Goal: Task Accomplishment & Management: Use online tool/utility

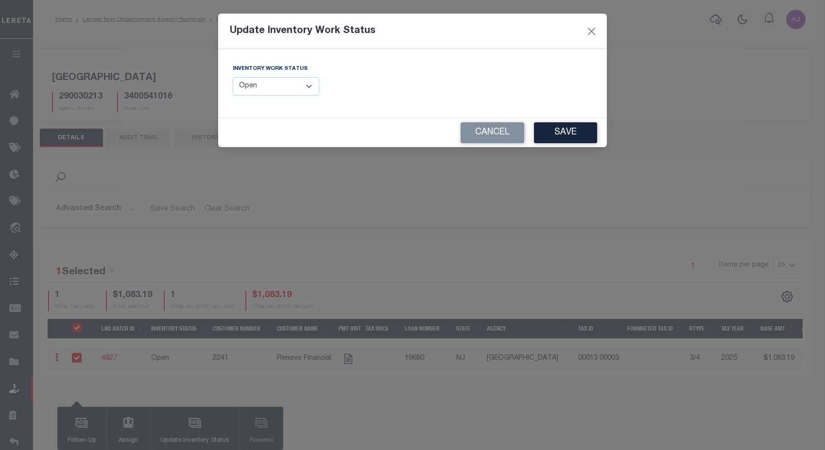
select select "Open"
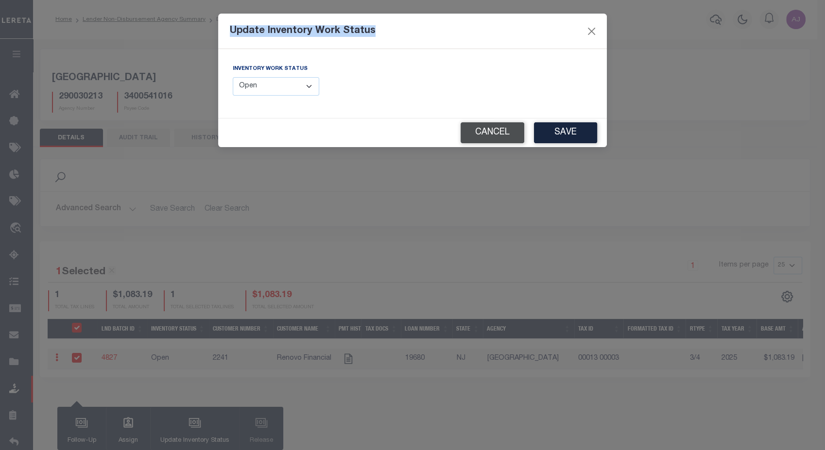
click at [506, 134] on button "Cancel" at bounding box center [492, 132] width 64 height 21
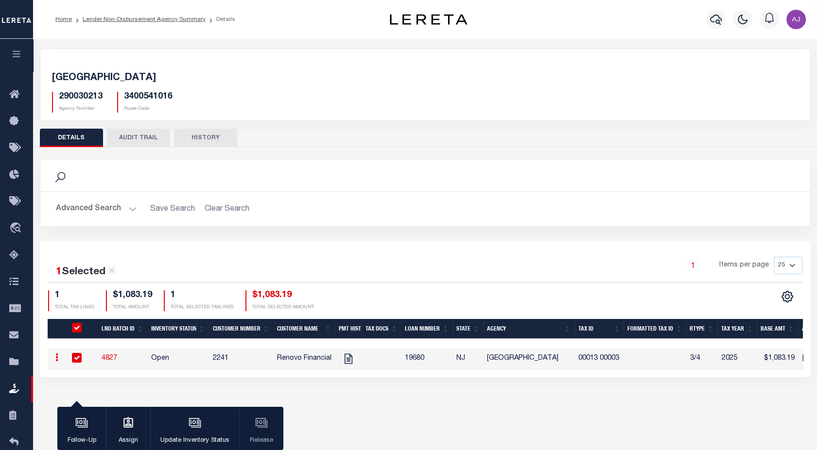
click at [17, 53] on icon "button" at bounding box center [16, 54] width 11 height 9
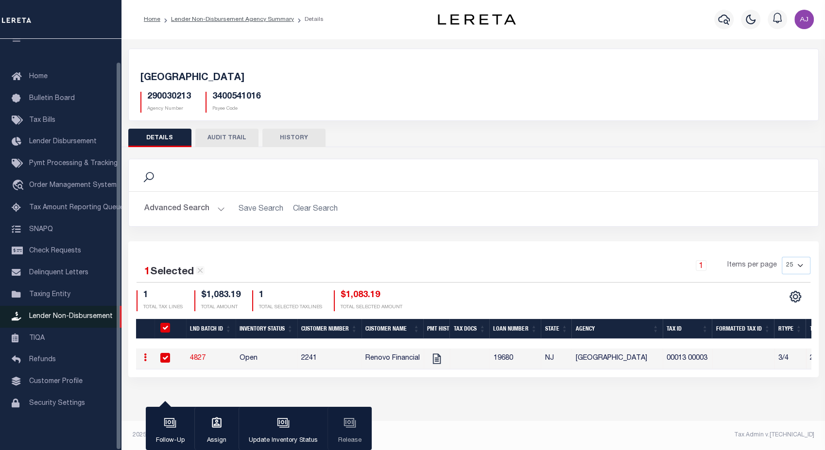
scroll to position [23, 0]
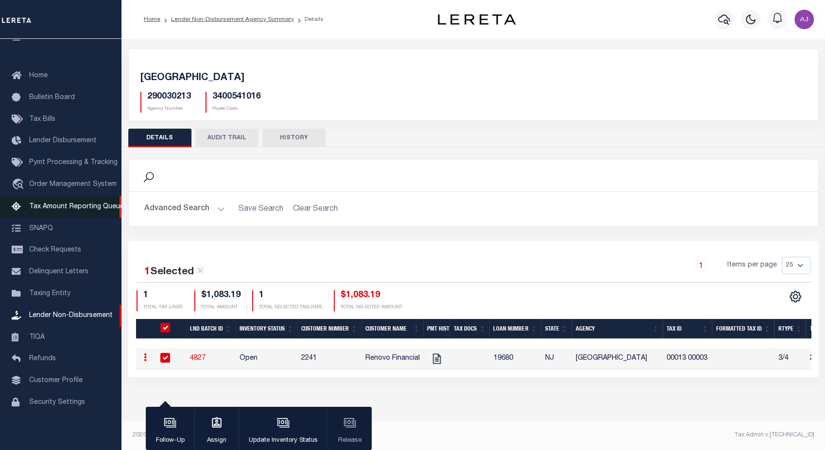
click at [74, 204] on span "Tax Amount Reporting Queue" at bounding box center [76, 207] width 95 height 7
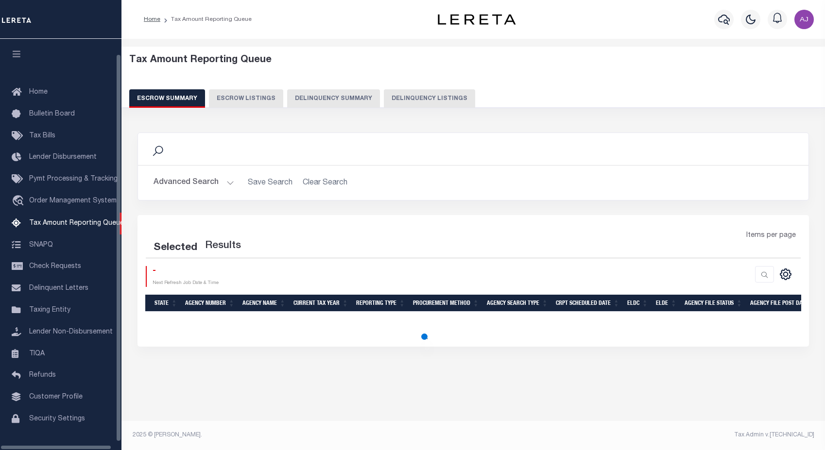
select select "100"
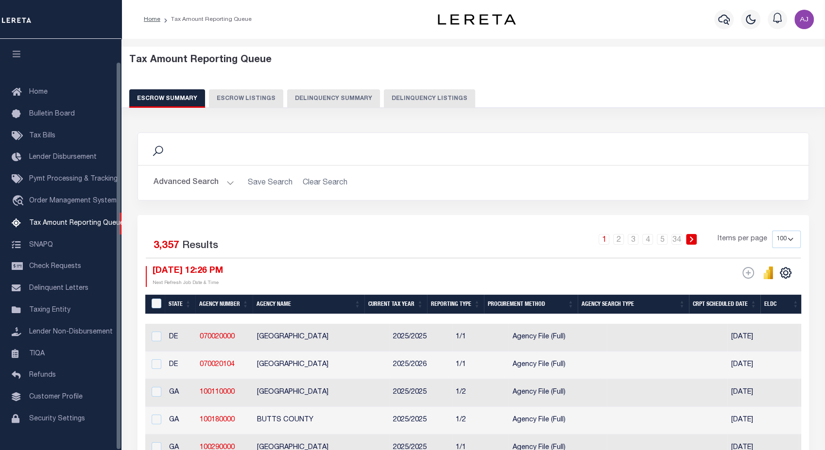
scroll to position [23, 0]
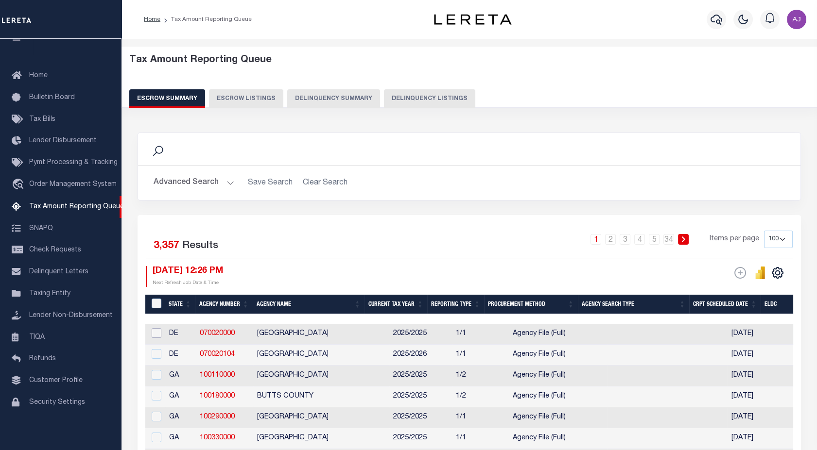
click at [158, 331] on input "checkbox" at bounding box center [157, 333] width 10 height 10
checkbox input "true"
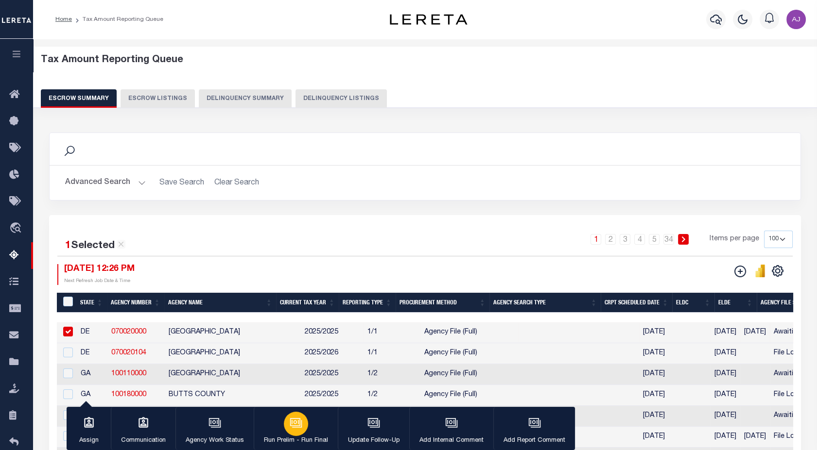
click at [299, 427] on icon "button" at bounding box center [297, 423] width 10 height 7
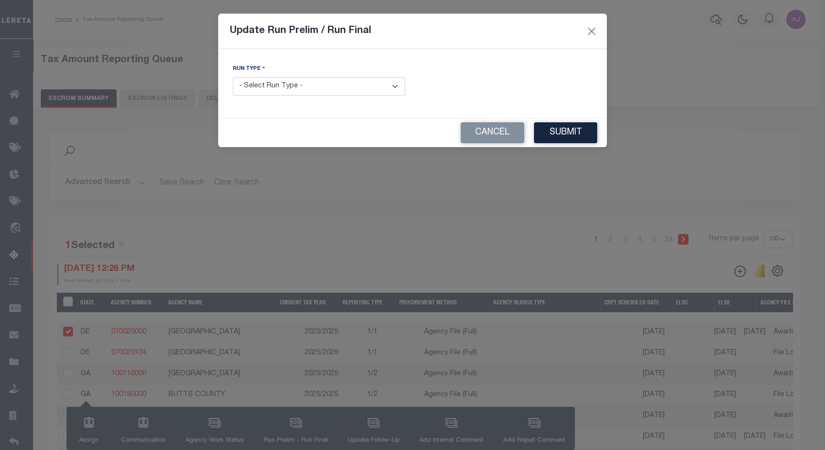
click at [360, 89] on select "- Select Run Type - Prelim Run Final Run" at bounding box center [319, 86] width 172 height 19
click at [233, 77] on select "- Select Run Type - Prelim Run Final Run" at bounding box center [319, 86] width 172 height 19
click at [479, 131] on button "Cancel" at bounding box center [492, 132] width 64 height 21
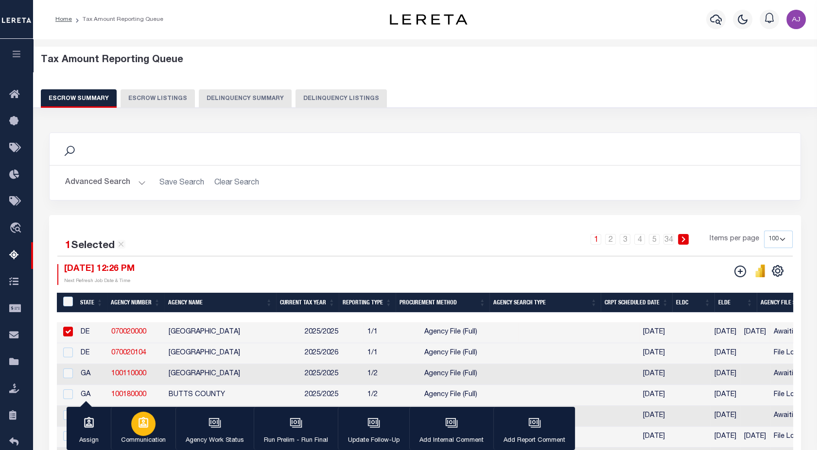
click at [144, 425] on icon "button" at bounding box center [143, 422] width 10 height 11
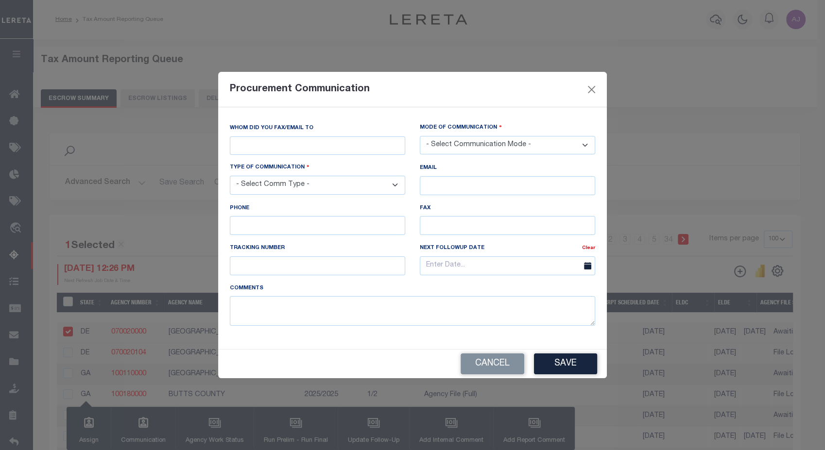
click at [572, 377] on div "Cancel Save" at bounding box center [412, 364] width 389 height 29
click at [575, 361] on button "Save" at bounding box center [565, 364] width 63 height 21
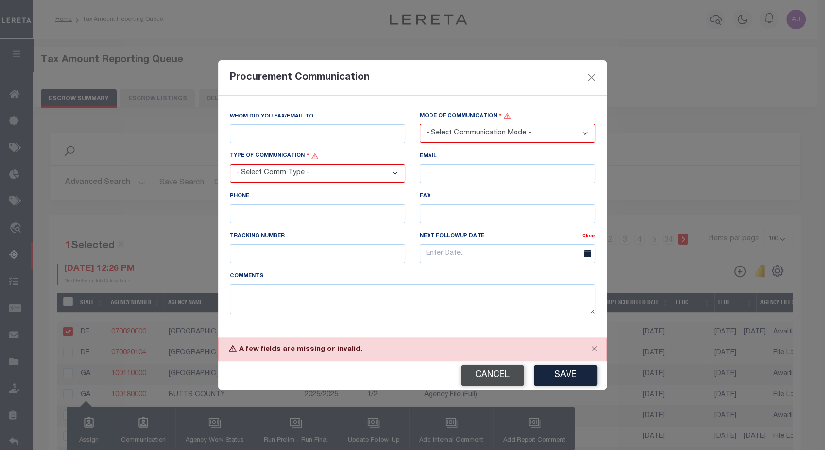
click at [499, 374] on button "Cancel" at bounding box center [492, 375] width 64 height 21
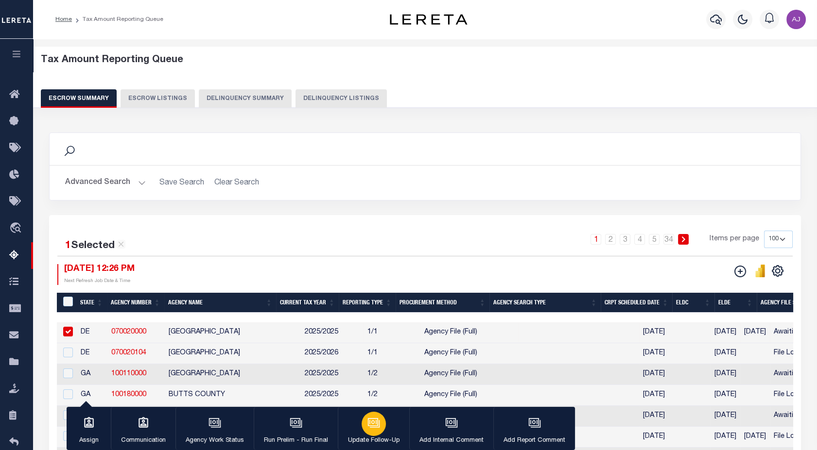
click at [373, 429] on icon "button" at bounding box center [373, 423] width 13 height 13
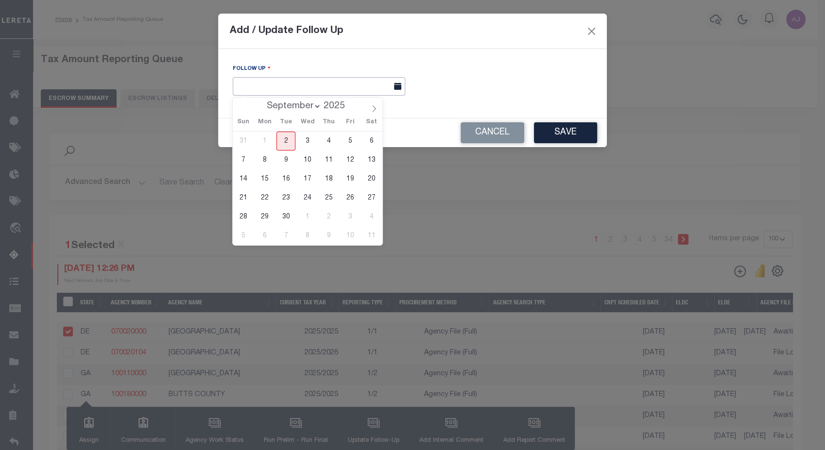
click at [377, 90] on input "text" at bounding box center [319, 86] width 172 height 19
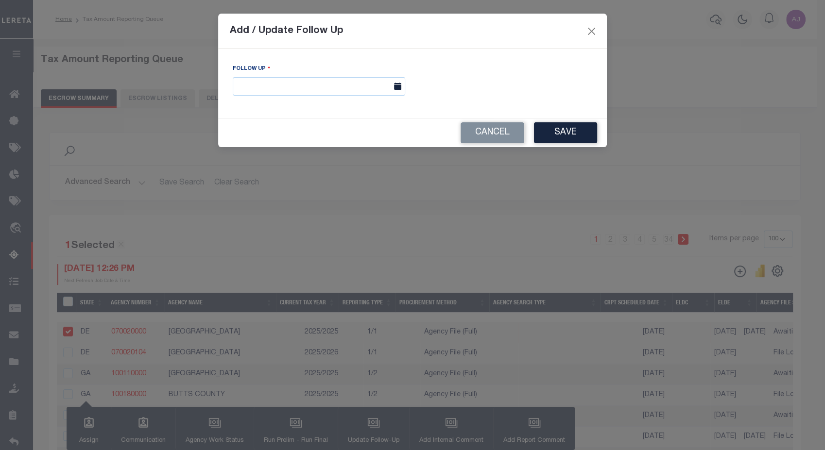
click at [522, 103] on div "Follow Up" at bounding box center [412, 84] width 374 height 40
click at [567, 138] on button "Save" at bounding box center [565, 132] width 63 height 21
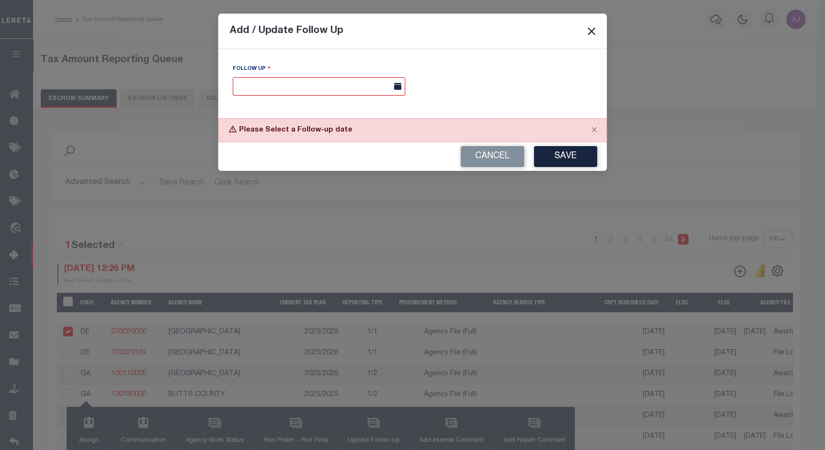
click at [589, 31] on button "Close" at bounding box center [591, 31] width 13 height 13
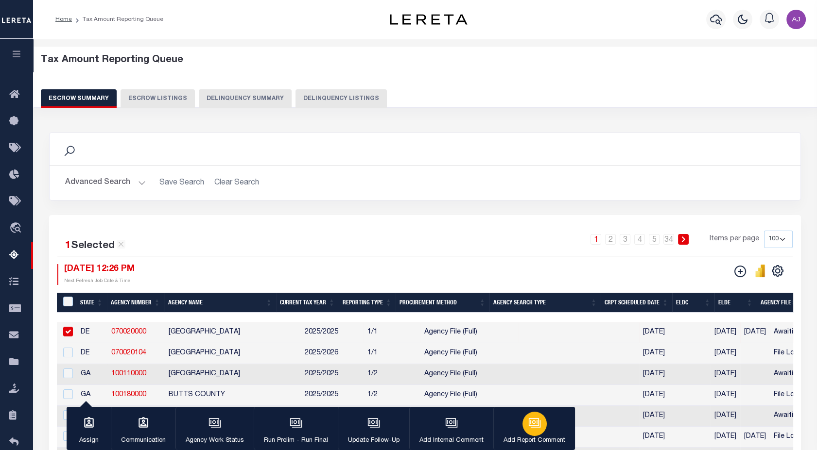
click at [534, 430] on div "button" at bounding box center [534, 424] width 24 height 24
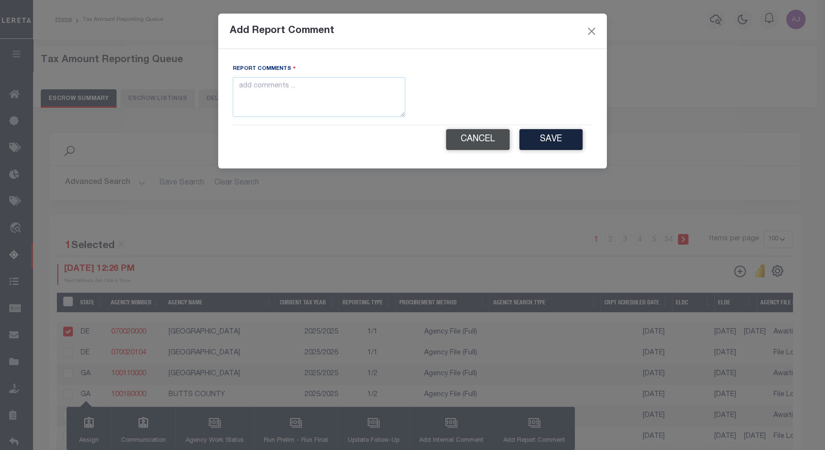
click at [482, 138] on button "Cancel" at bounding box center [478, 139] width 64 height 21
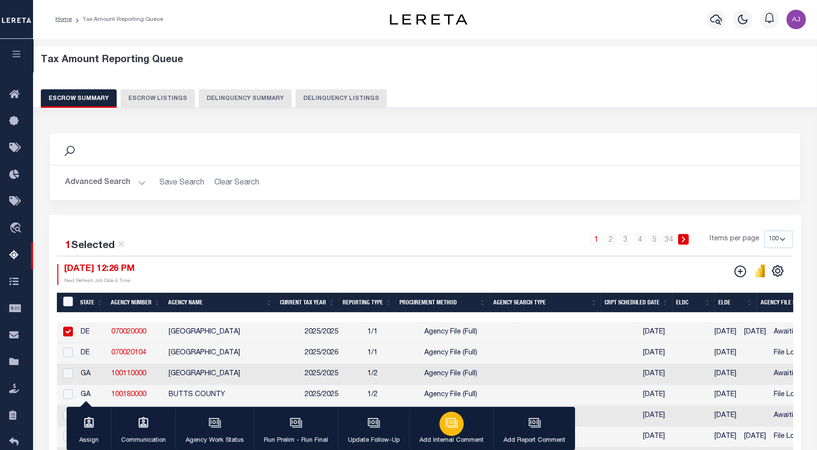
click at [445, 433] on div "button" at bounding box center [451, 424] width 24 height 24
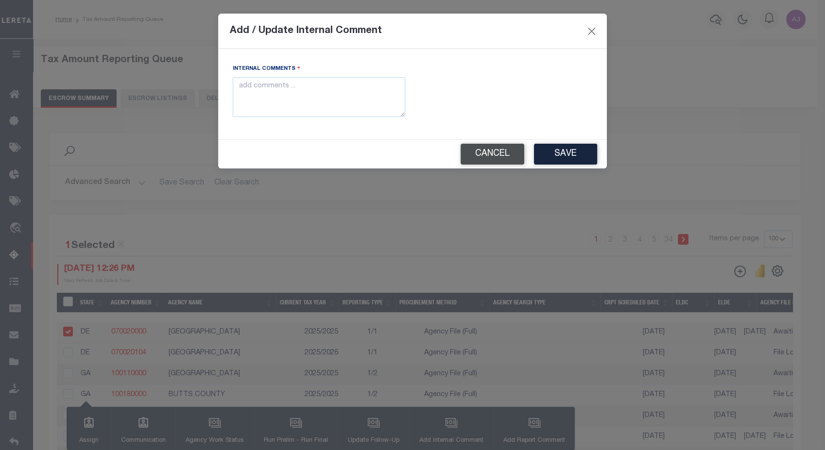
click at [482, 152] on button "Cancel" at bounding box center [492, 154] width 64 height 21
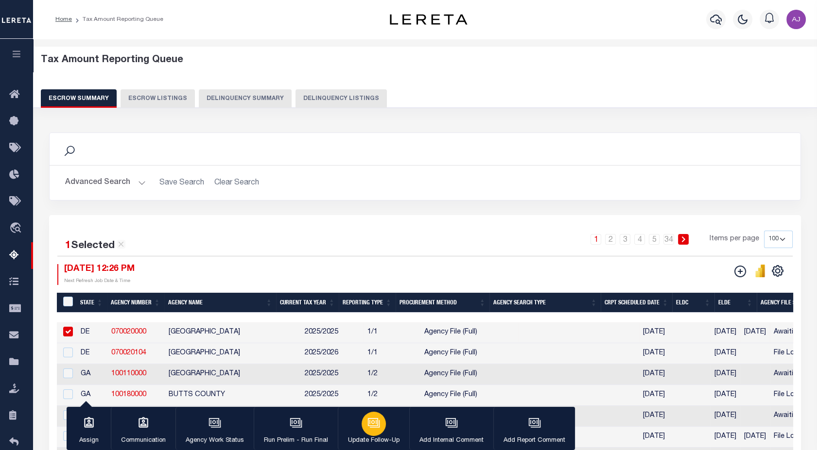
click at [373, 431] on div "button" at bounding box center [373, 424] width 24 height 24
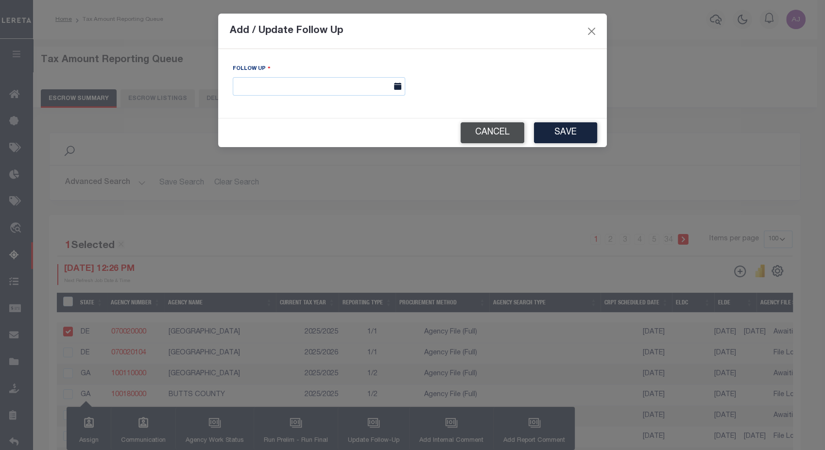
click at [489, 130] on button "Cancel" at bounding box center [492, 132] width 64 height 21
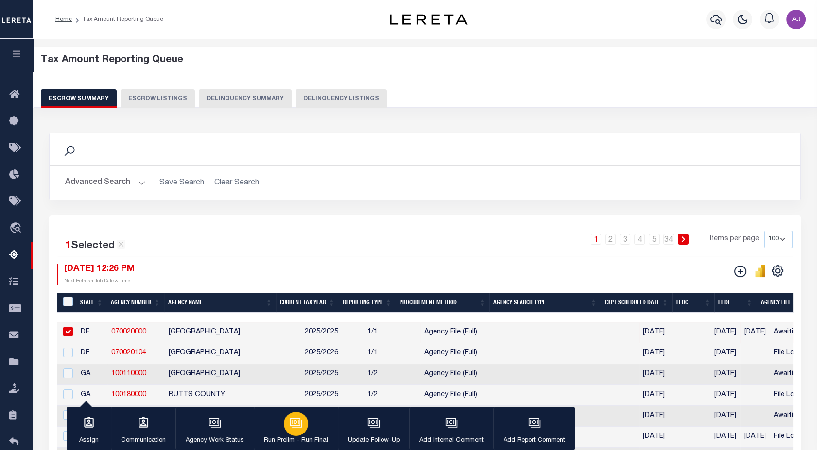
click at [279, 422] on button "Run Prelim - Run Final" at bounding box center [296, 429] width 84 height 44
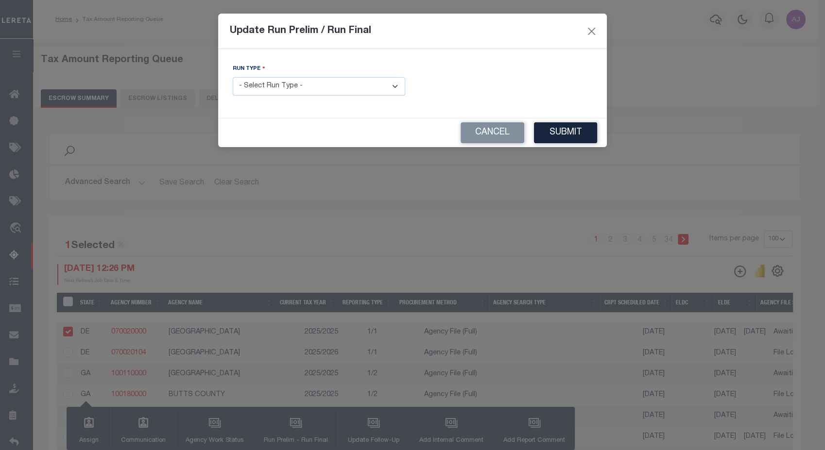
click at [374, 87] on select "- Select Run Type - Prelim Run Final Run" at bounding box center [319, 86] width 172 height 19
click at [233, 77] on select "- Select Run Type - Prelim Run Final Run" at bounding box center [319, 86] width 172 height 19
click at [383, 84] on select "- Select Run Type - Prelim Run Final Run" at bounding box center [319, 86] width 172 height 19
click at [233, 77] on select "- Select Run Type - Prelim Run Final Run" at bounding box center [319, 86] width 172 height 19
click at [348, 87] on select "- Select Run Type - Prelim Run Final Run" at bounding box center [319, 86] width 172 height 19
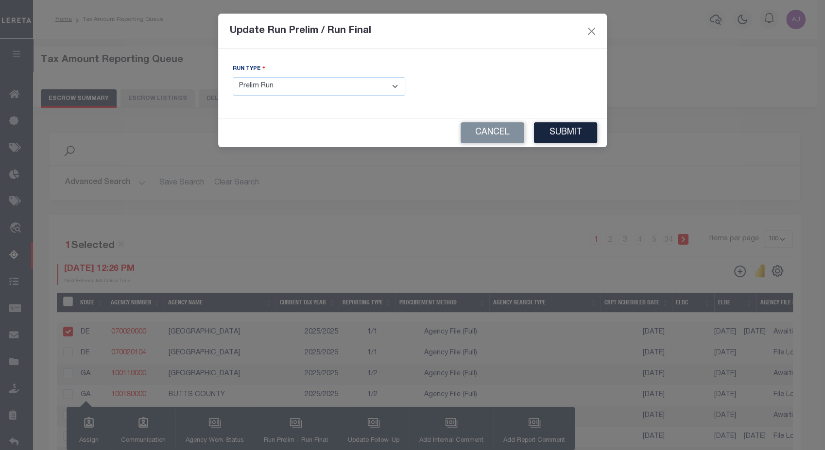
select select "F"
click at [233, 77] on select "- Select Run Type - Prelim Run Final Run" at bounding box center [319, 86] width 172 height 19
click at [574, 127] on button "Submit" at bounding box center [565, 132] width 63 height 21
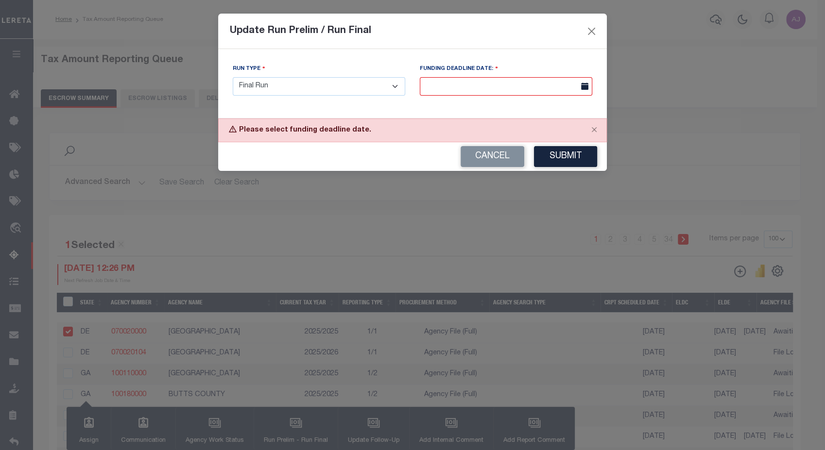
click at [774, 228] on div "Update Run Prelim / Run Final Run Type - Select Run Type - Prelim Run Final Run…" at bounding box center [412, 225] width 825 height 450
